Goal: Check status

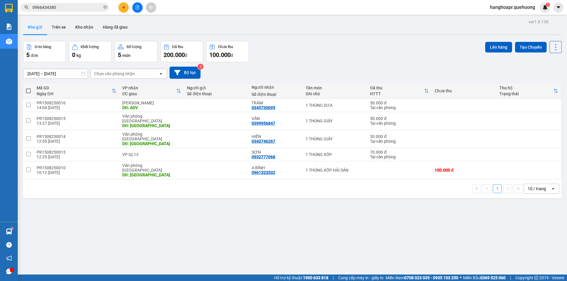
click at [73, 4] on span "0966434380" at bounding box center [65, 7] width 89 height 9
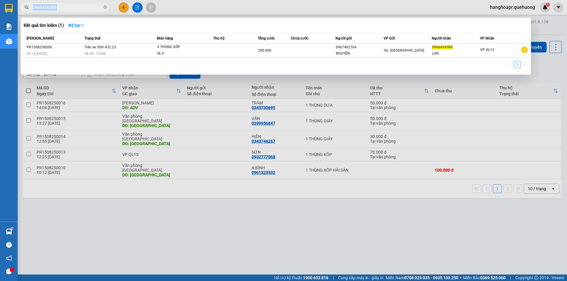
click at [73, 4] on span "0966434380" at bounding box center [65, 7] width 89 height 9
click at [71, 11] on div "Kết quả tìm kiếm ( 1 ) Bộ lọc Mã ĐH Trạng thái Món hàng Thu hộ Tổng cước Chưa c…" at bounding box center [57, 7] width 115 height 10
click at [75, 6] on input "0966434380" at bounding box center [67, 7] width 70 height 6
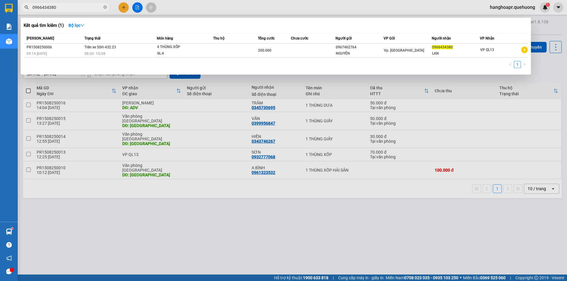
click at [452, 203] on div at bounding box center [283, 140] width 567 height 281
click at [57, 7] on input "0966434380" at bounding box center [67, 7] width 70 height 6
